Goal: Task Accomplishment & Management: Use online tool/utility

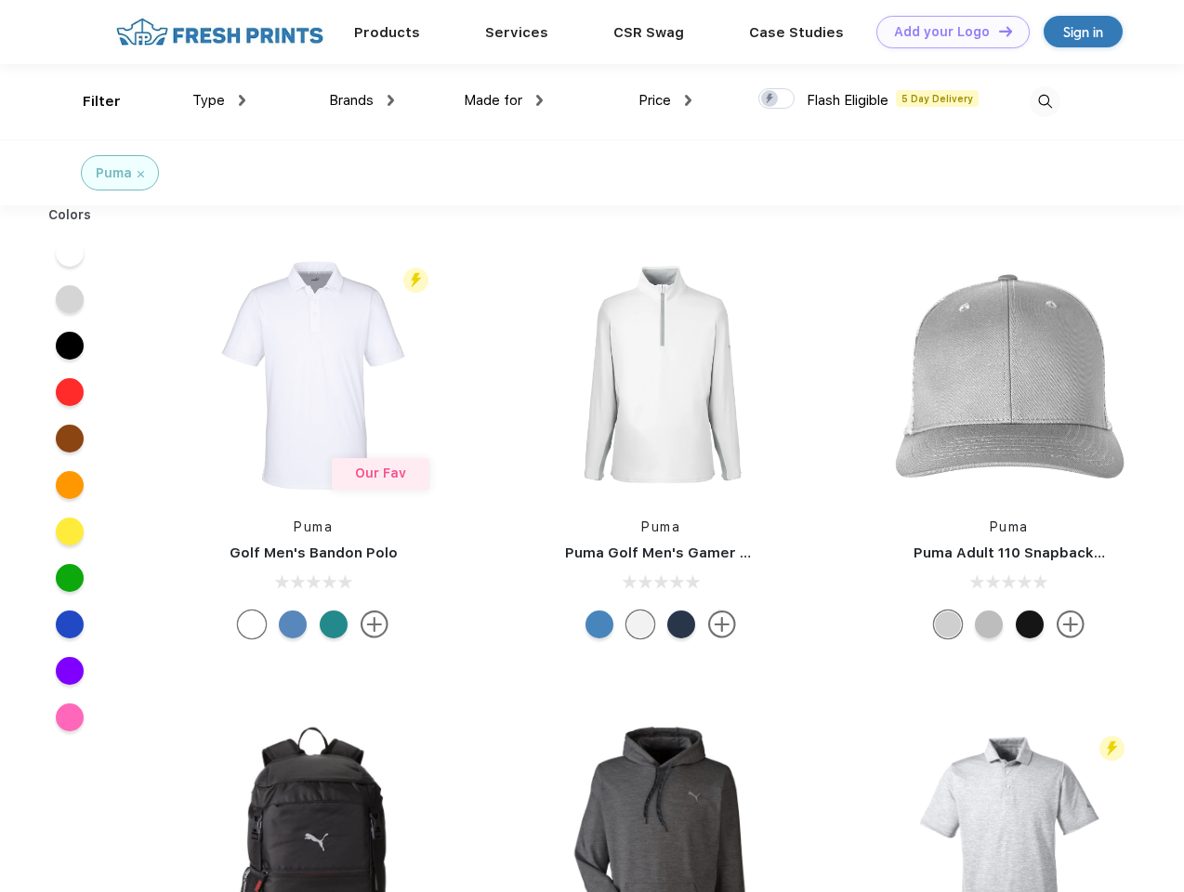
click at [946, 32] on link "Add your Logo Design Tool" at bounding box center [952, 32] width 153 height 33
click at [0, 0] on div "Design Tool" at bounding box center [0, 0] width 0 height 0
click at [997, 31] on link "Add your Logo Design Tool" at bounding box center [952, 32] width 153 height 33
click at [89, 101] on div "Filter" at bounding box center [102, 101] width 38 height 21
click at [219, 100] on span "Type" at bounding box center [208, 100] width 33 height 17
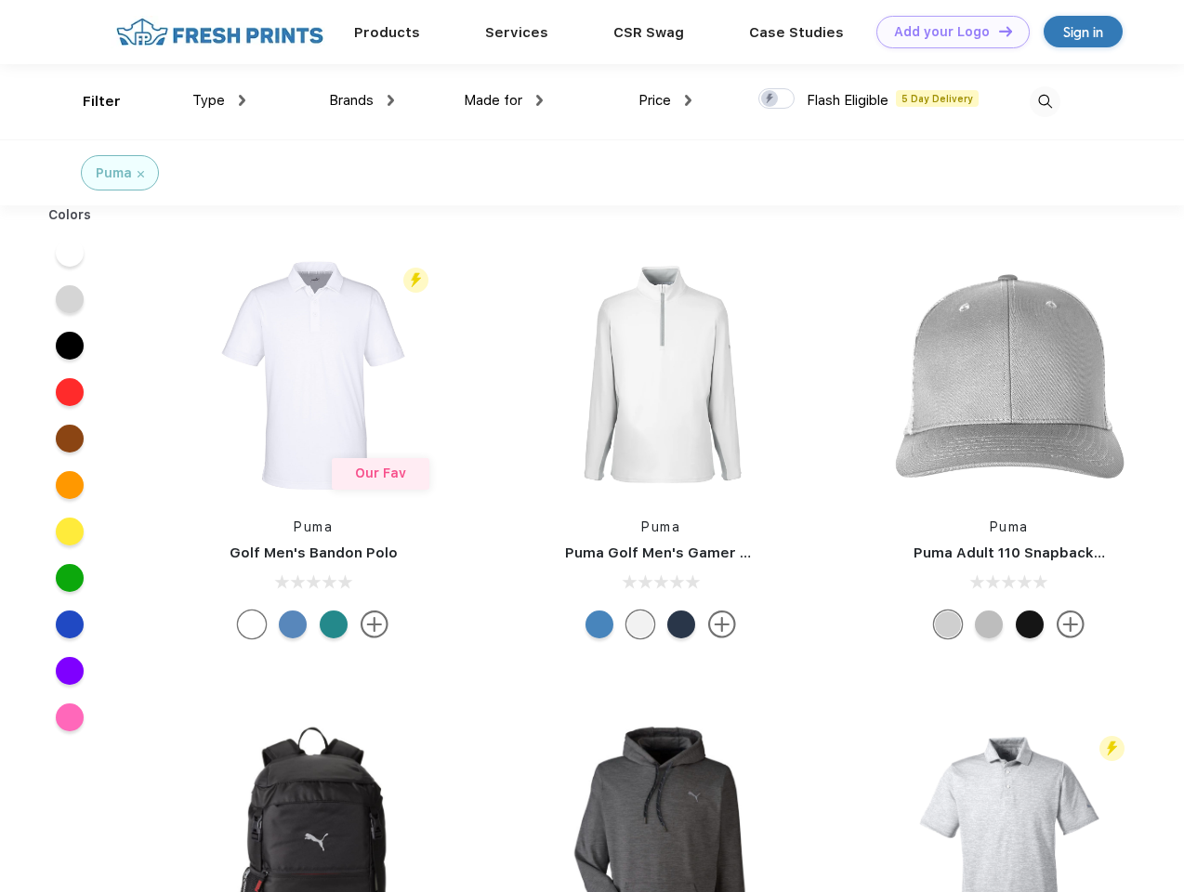
click at [362, 100] on span "Brands" at bounding box center [351, 100] width 45 height 17
click at [504, 100] on span "Made for" at bounding box center [493, 100] width 59 height 17
click at [665, 100] on span "Price" at bounding box center [655, 100] width 33 height 17
click at [777, 99] on div at bounding box center [776, 98] width 36 height 20
click at [770, 99] on input "checkbox" at bounding box center [764, 93] width 12 height 12
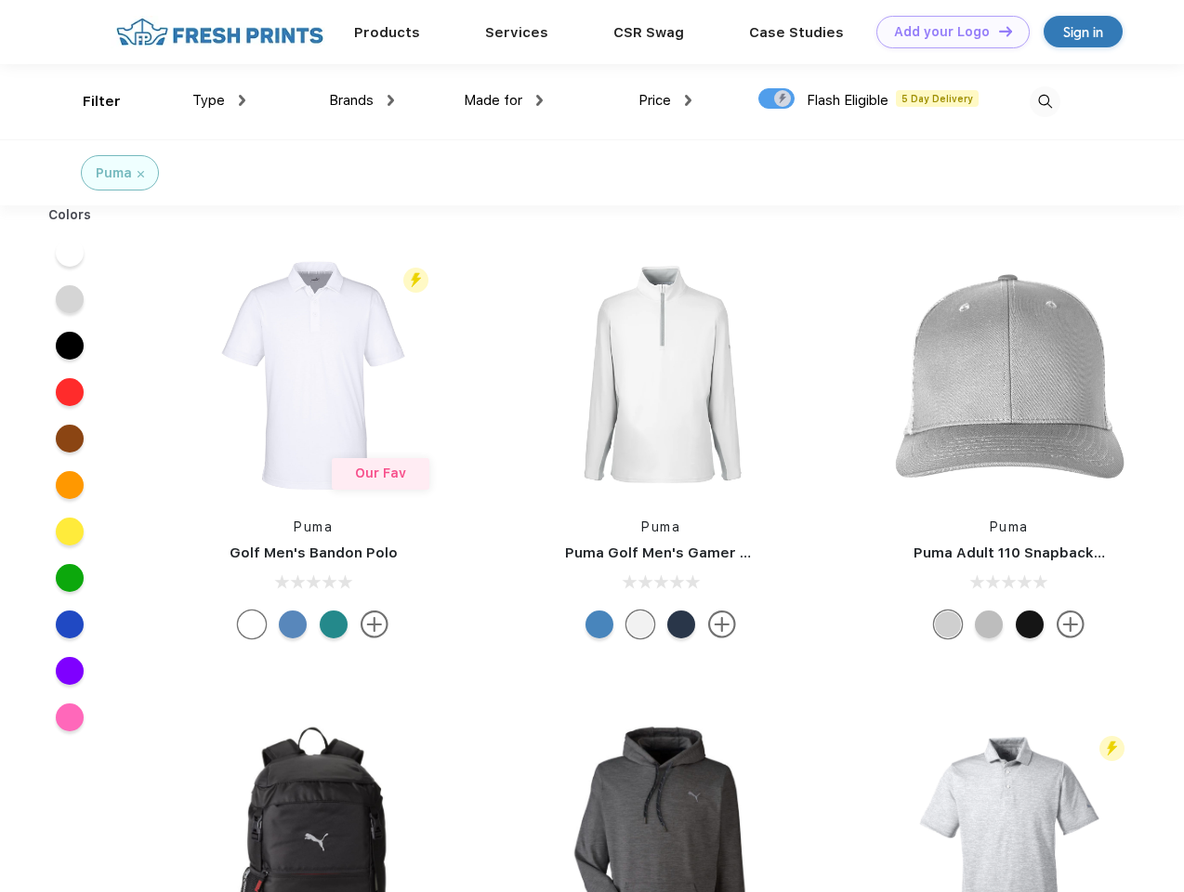
click at [1045, 101] on img at bounding box center [1045, 101] width 31 height 31
